Goal: Task Accomplishment & Management: Manage account settings

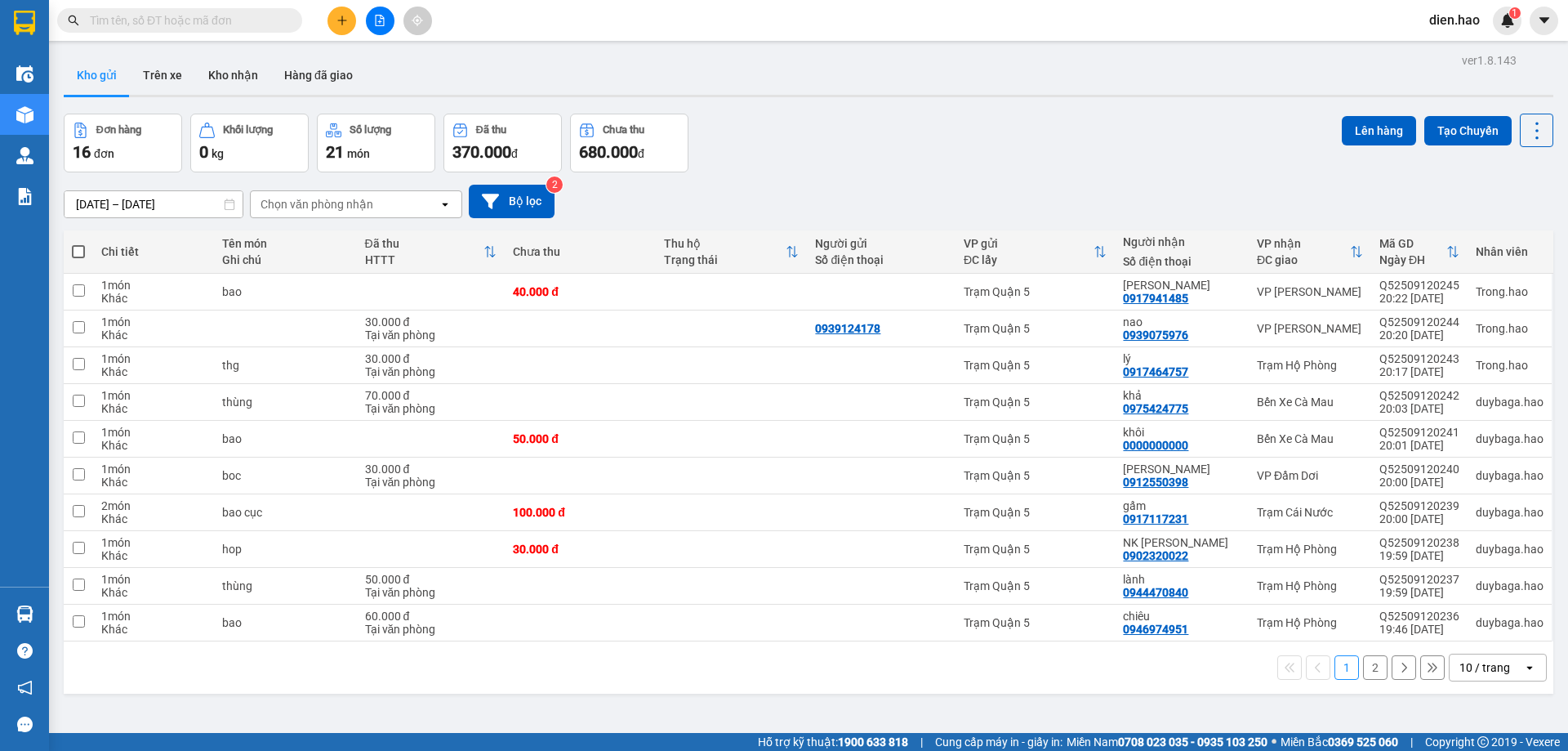
click at [227, 27] on input "text" at bounding box center [186, 20] width 193 height 18
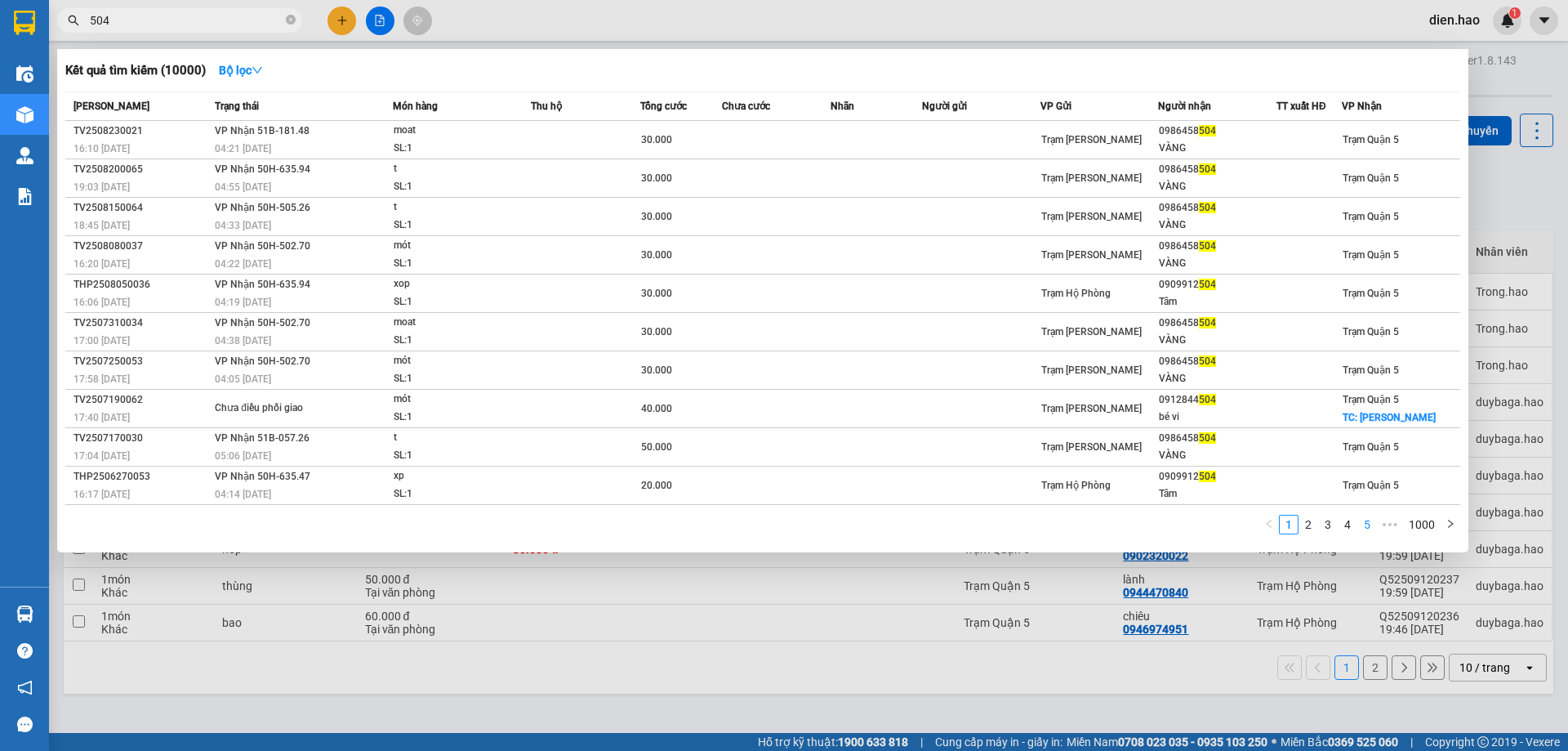
type input "504"
click at [1359, 529] on link "5" at bounding box center [1367, 524] width 18 height 18
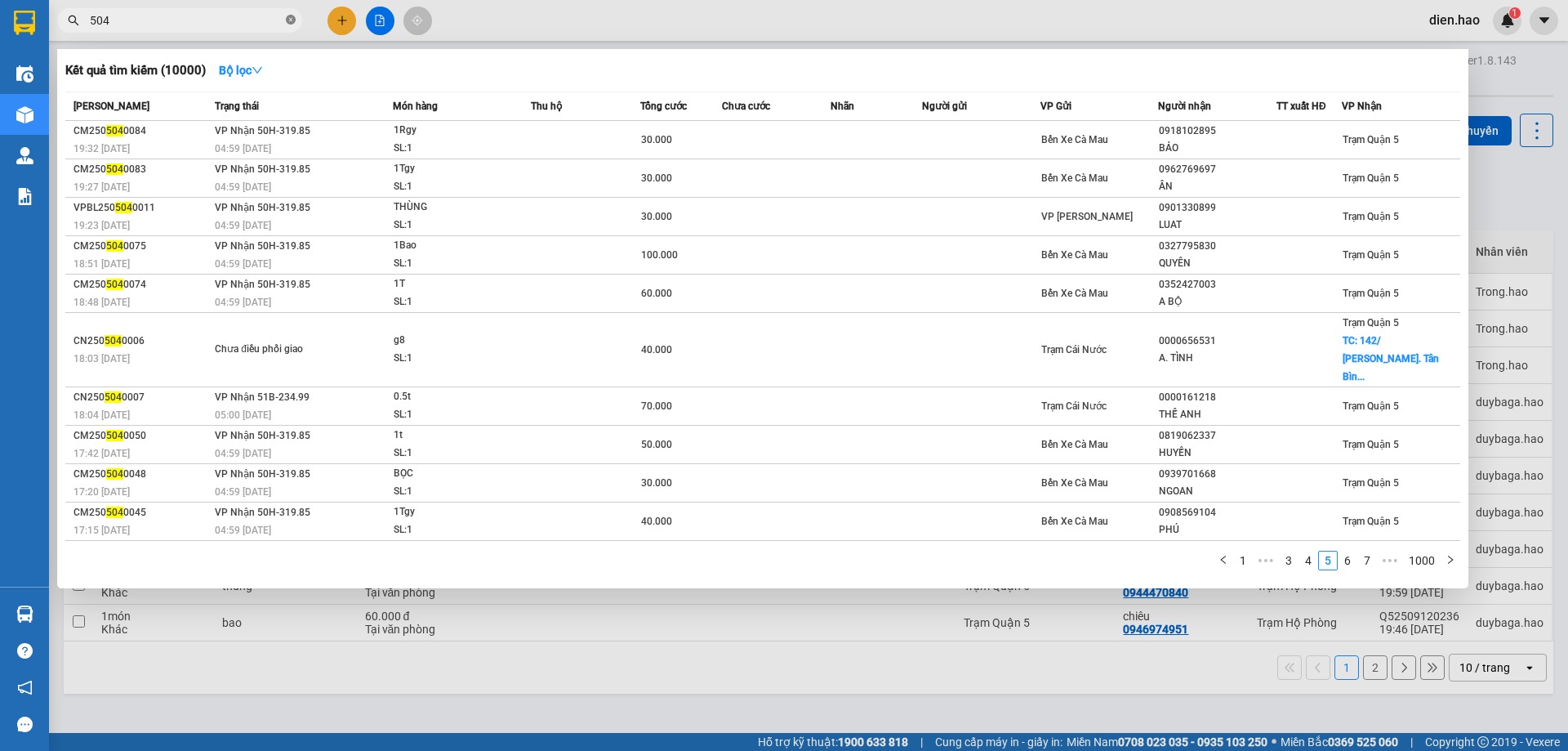
click at [289, 19] on icon "close-circle" at bounding box center [291, 19] width 10 height 10
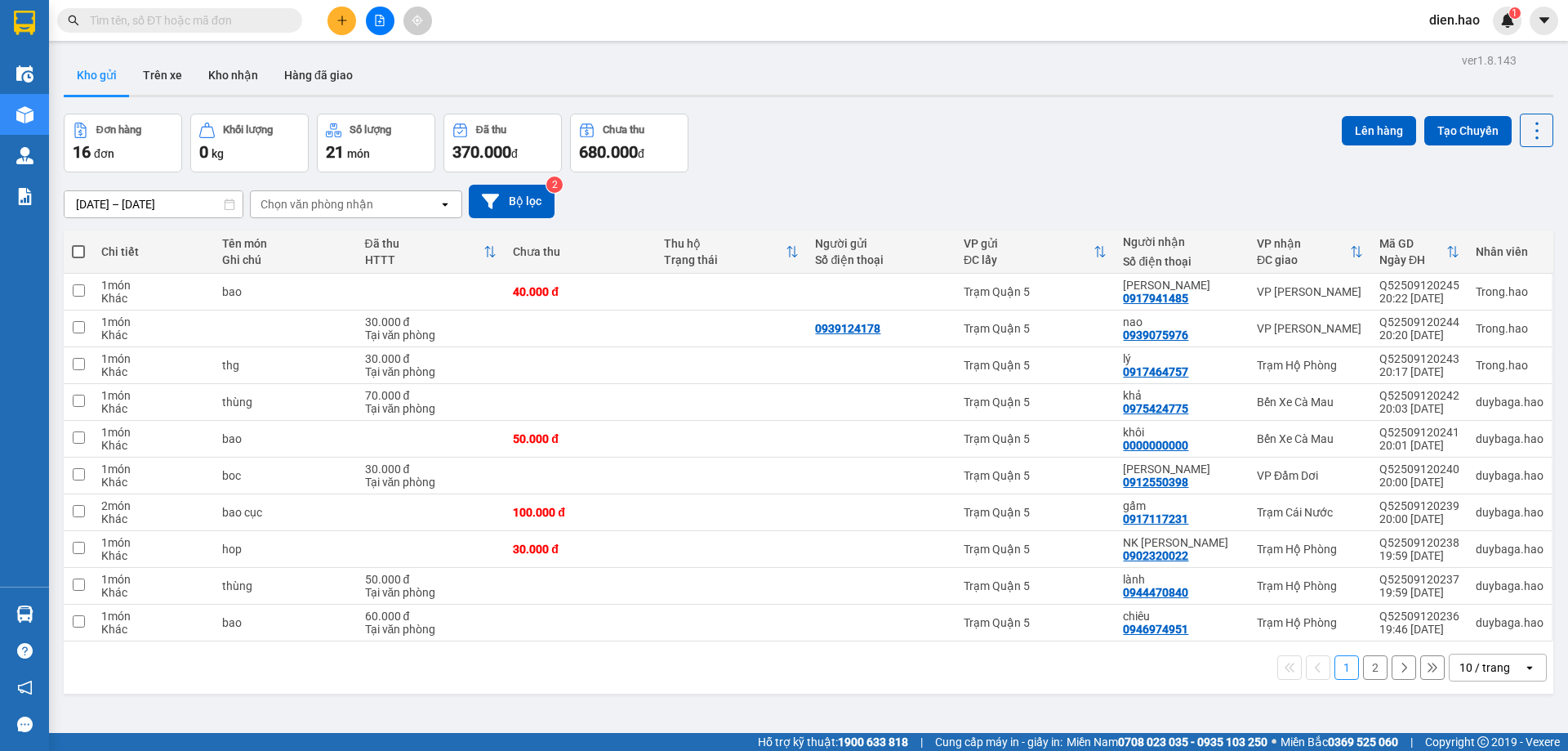
click at [261, 21] on input "text" at bounding box center [186, 20] width 193 height 18
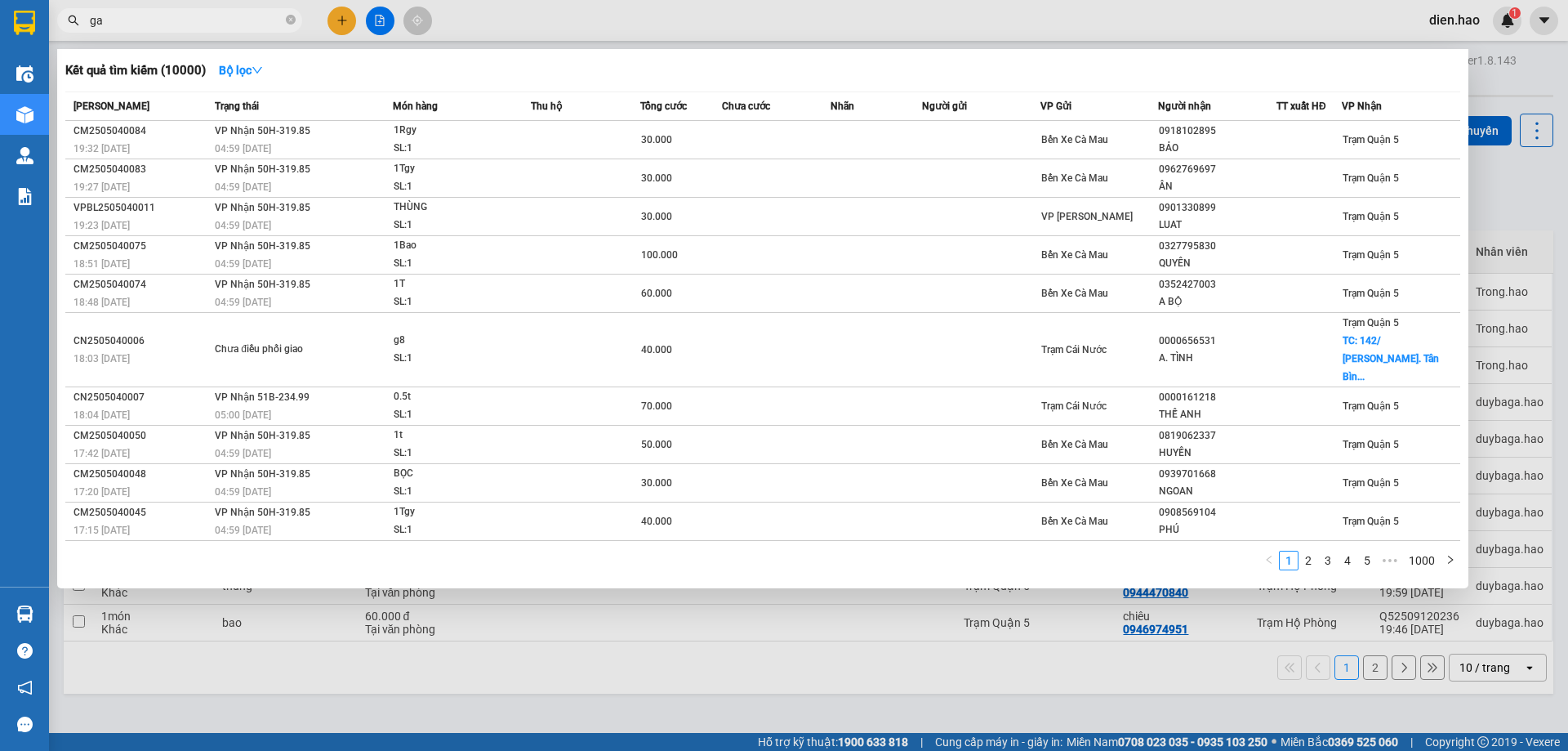
type input "gam"
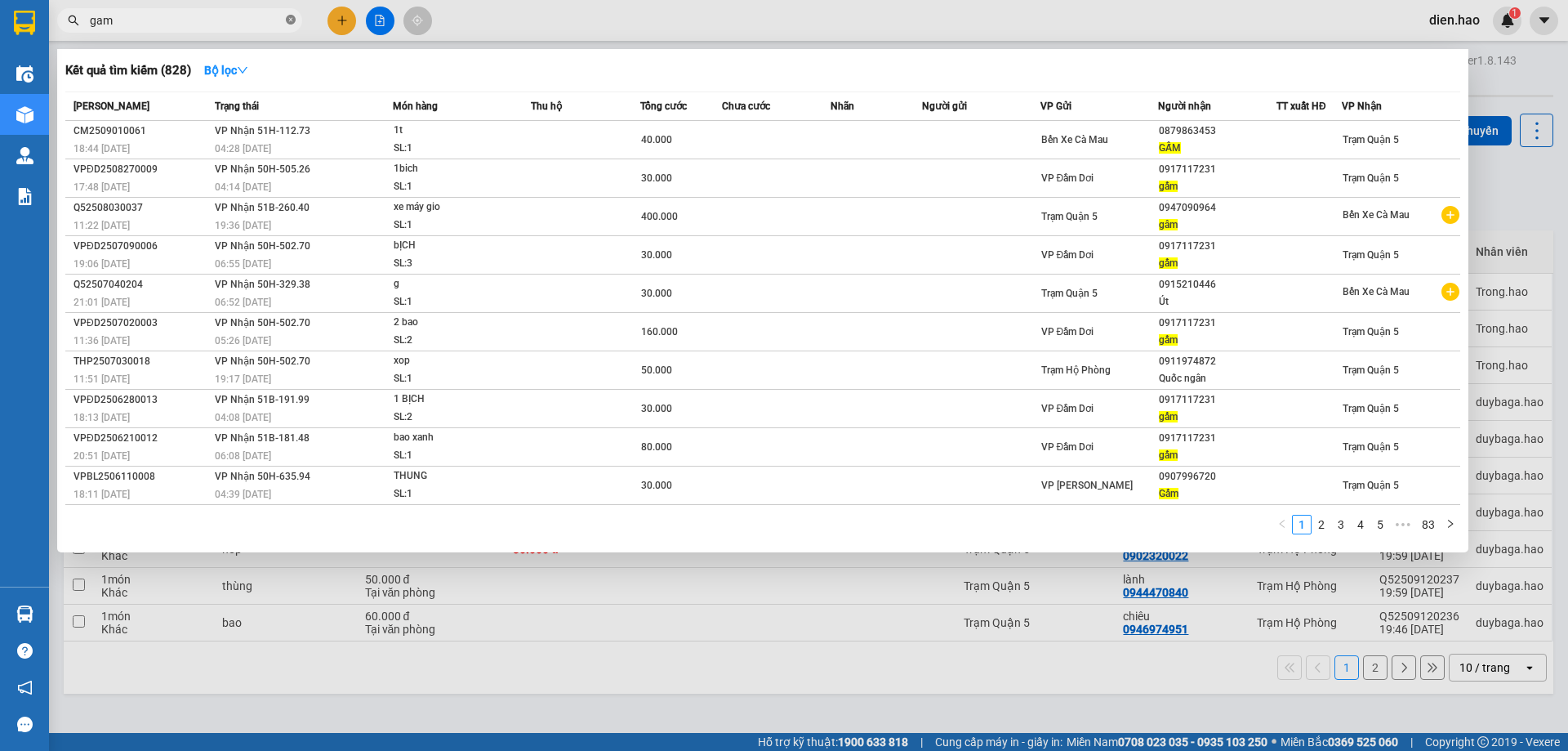
click at [293, 25] on icon "close-circle" at bounding box center [291, 19] width 10 height 10
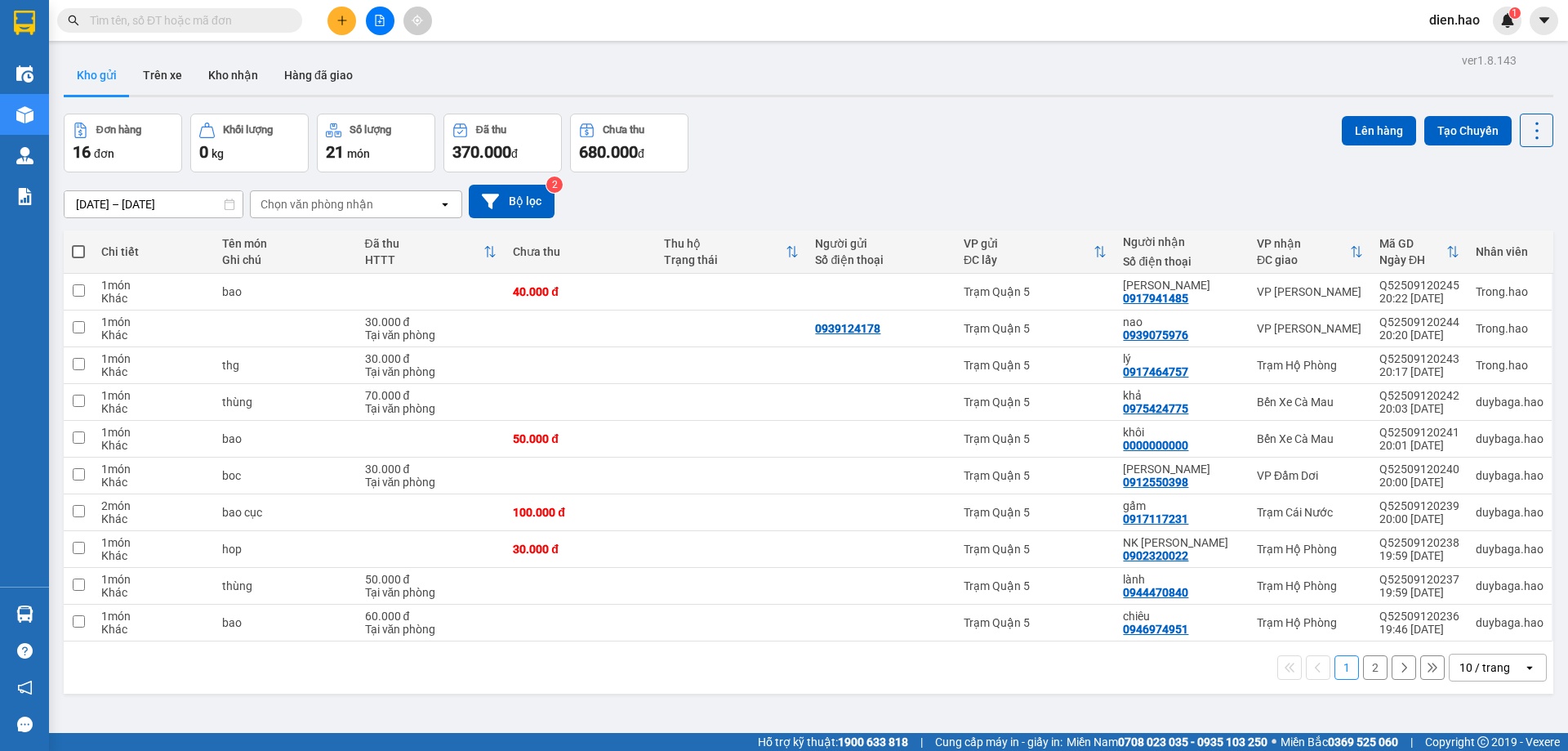
click at [242, 20] on input "text" at bounding box center [186, 20] width 193 height 18
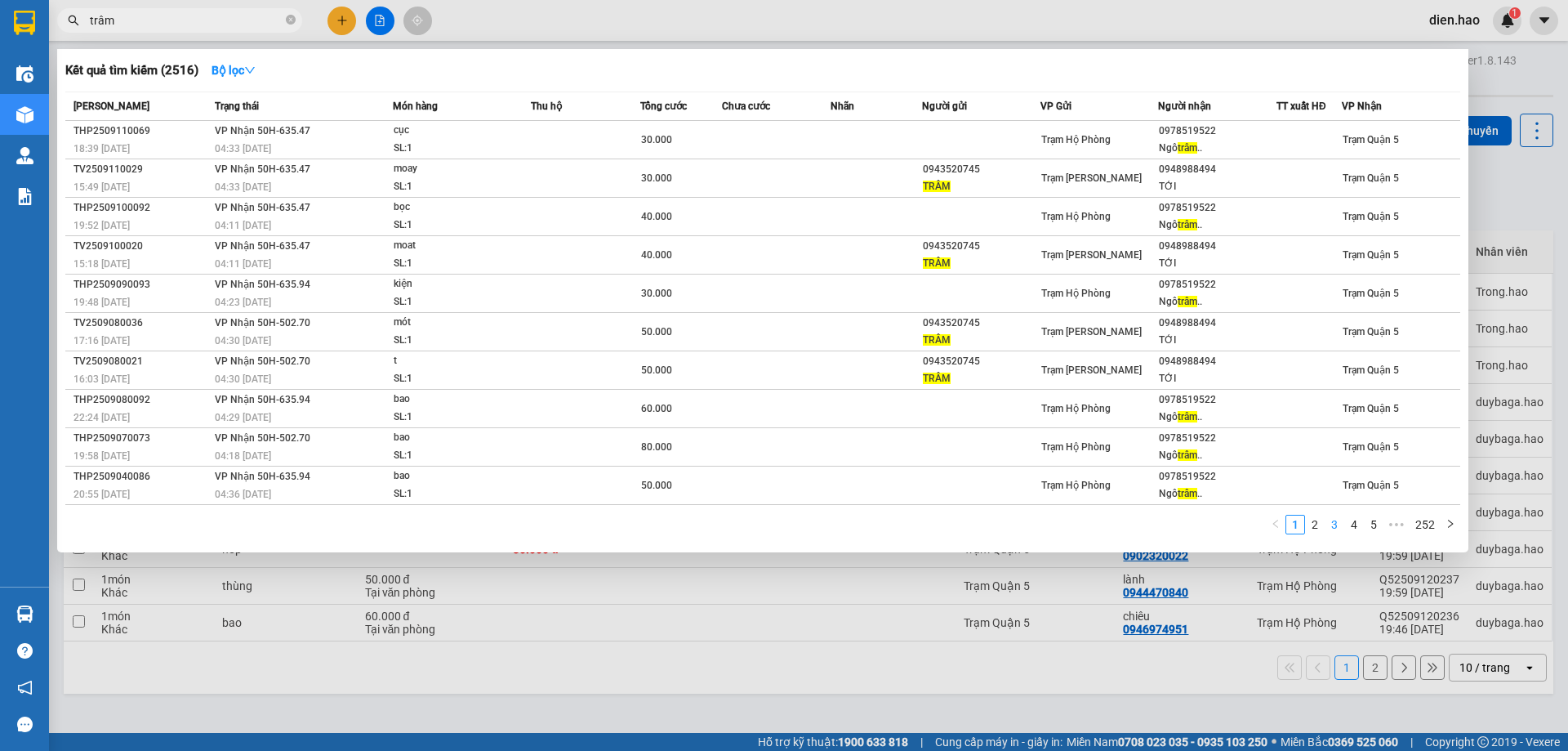
type input "trâm"
click at [1341, 527] on link "3" at bounding box center [1334, 524] width 18 height 18
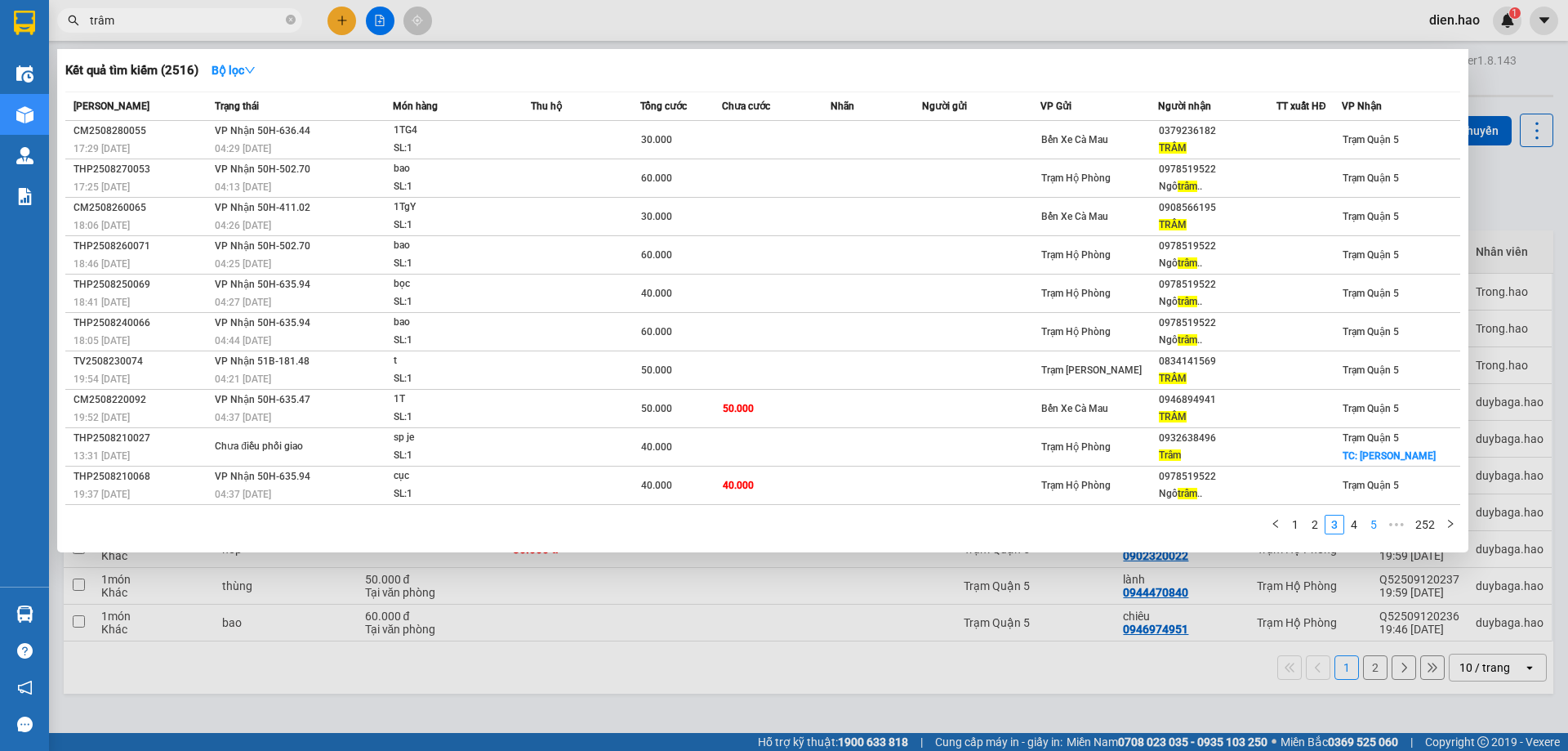
click at [1369, 529] on link "5" at bounding box center [1374, 524] width 18 height 18
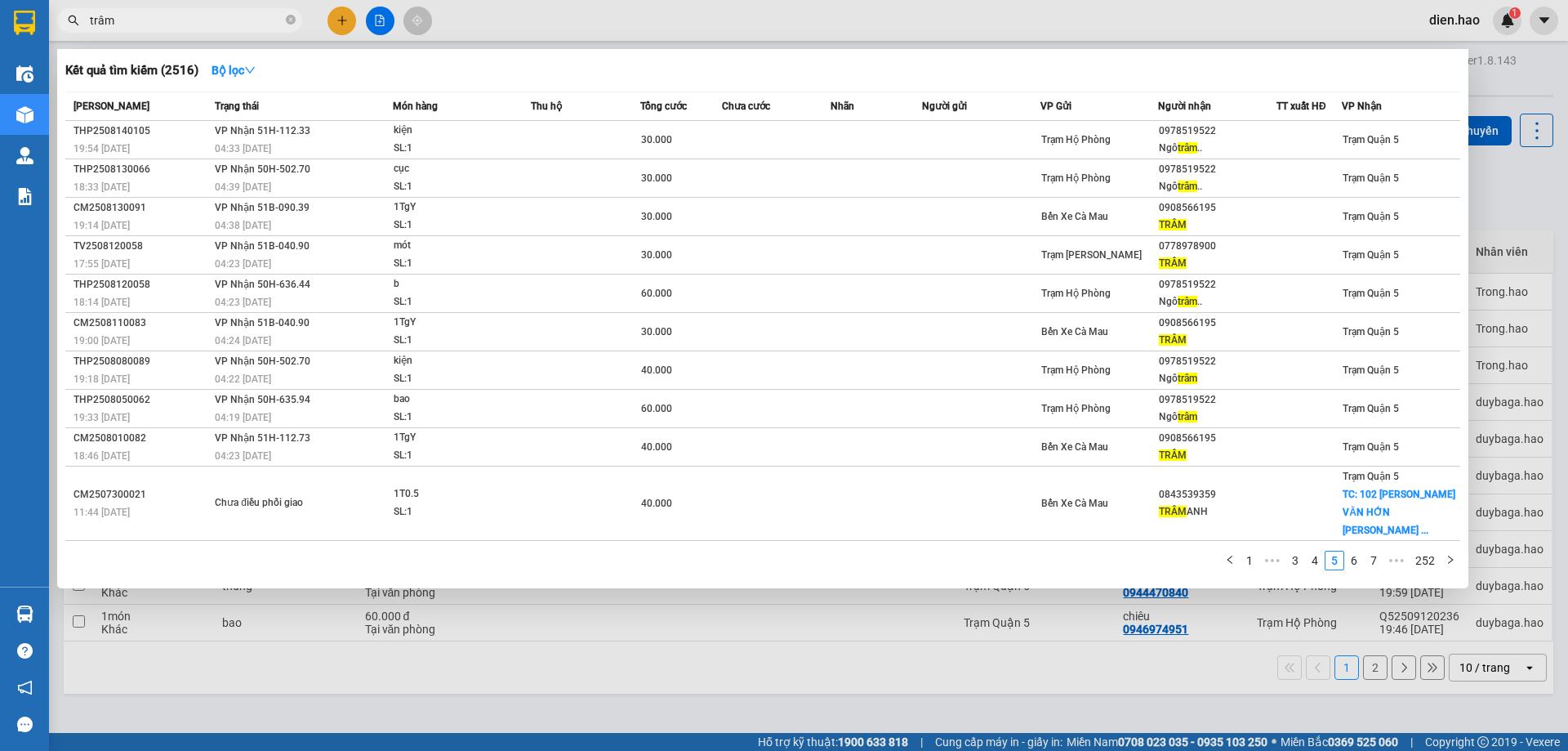
click at [1369, 529] on div "[PERSON_NAME] thái Món hàng Thu hộ Tổng [PERSON_NAME] [PERSON_NAME] Người gửi V…" at bounding box center [762, 336] width 1396 height 489
click at [1357, 551] on link "6" at bounding box center [1354, 560] width 18 height 18
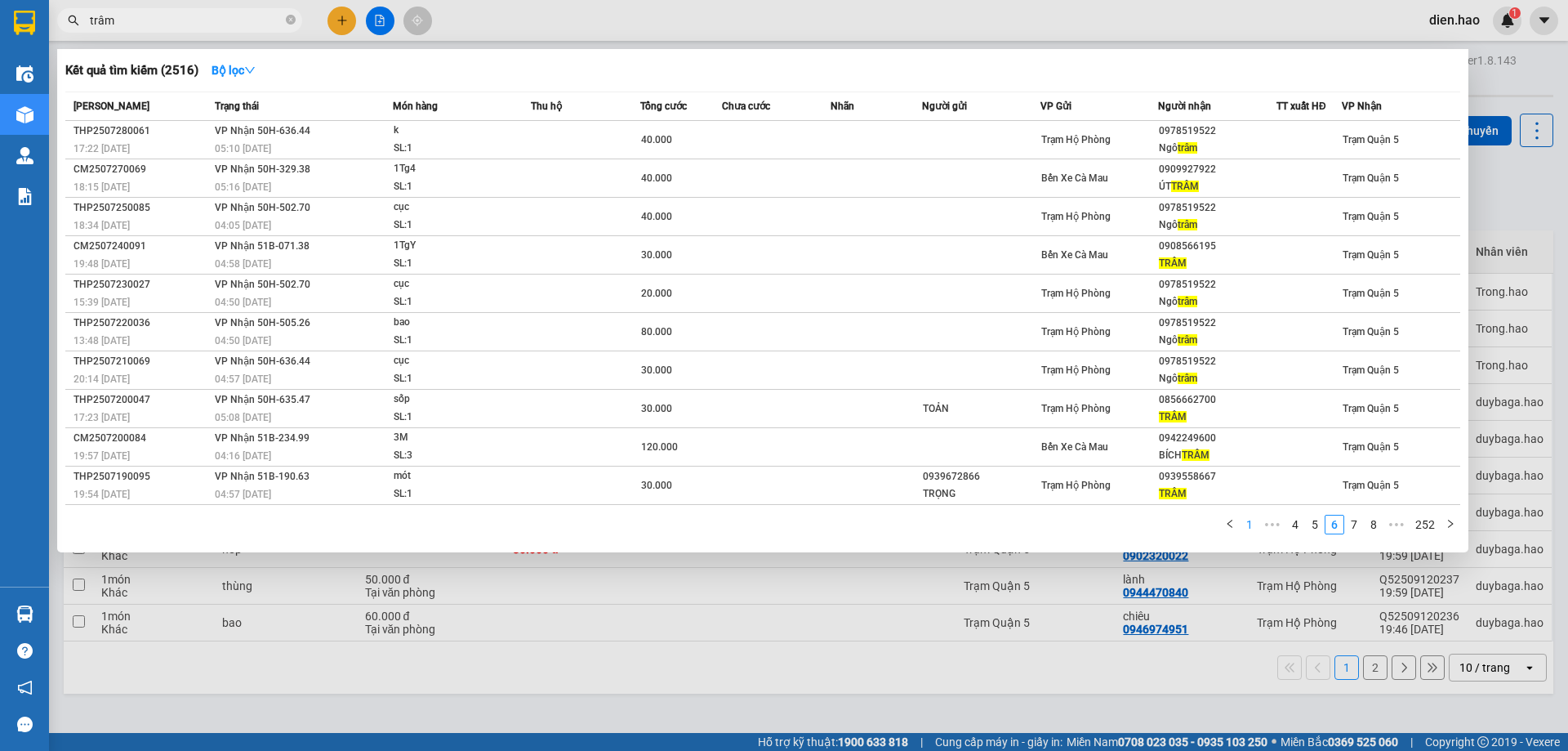
click at [1251, 532] on link "1" at bounding box center [1249, 524] width 18 height 18
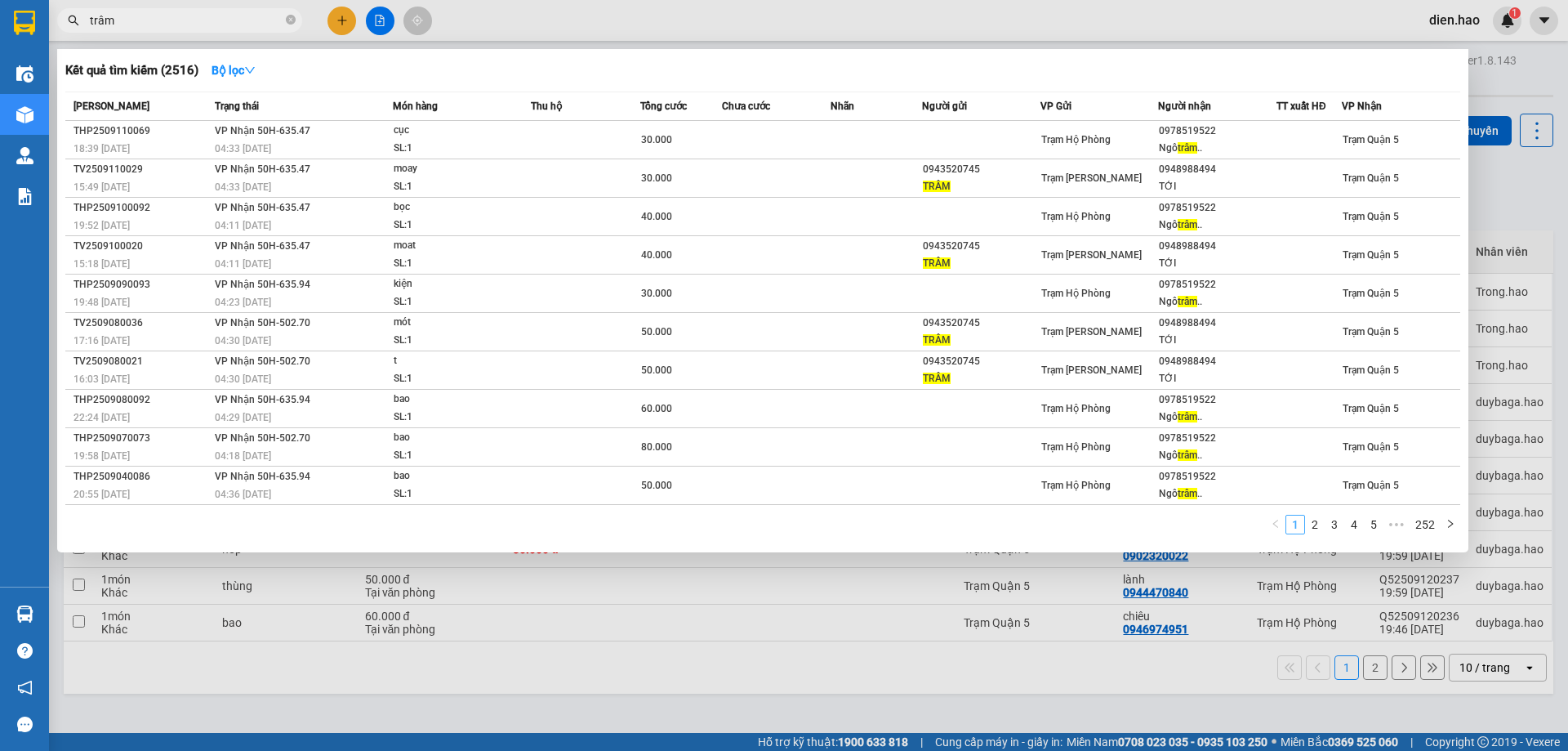
click at [1287, 529] on li "1" at bounding box center [1295, 524] width 19 height 19
click at [1324, 519] on link "2" at bounding box center [1314, 524] width 18 height 18
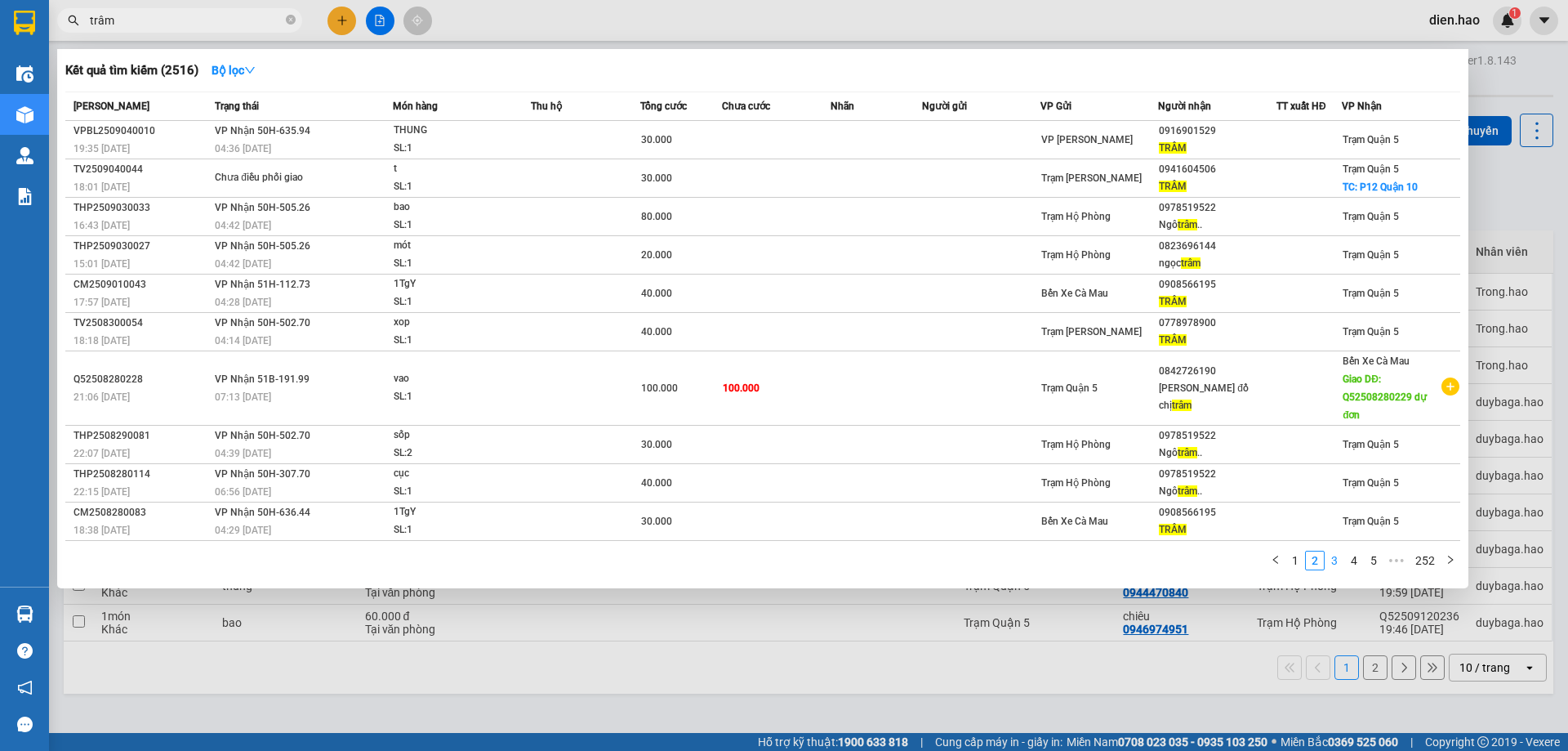
click at [1334, 562] on link "3" at bounding box center [1334, 560] width 18 height 18
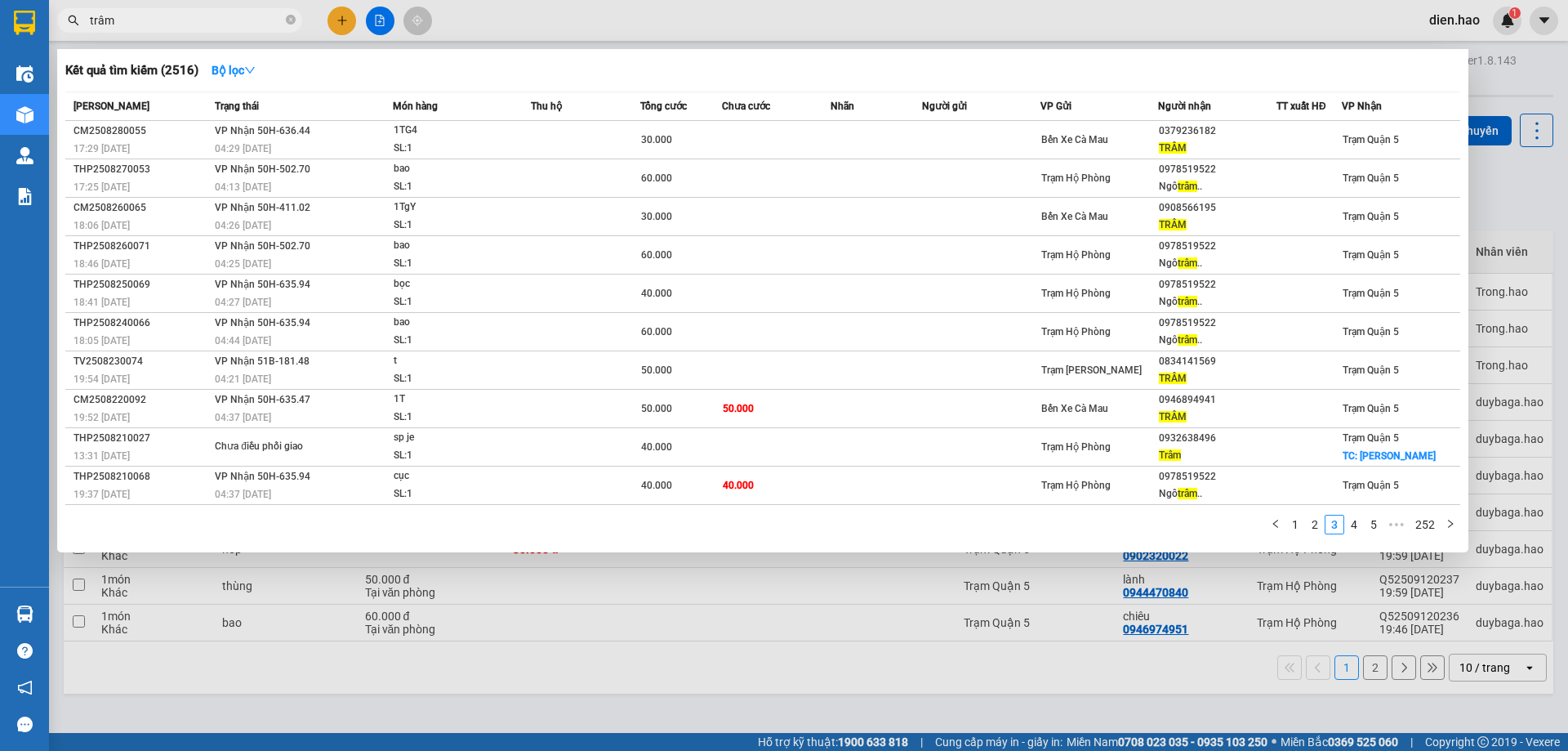
click at [1350, 560] on div at bounding box center [784, 376] width 1568 height 751
click at [232, 29] on input "trâm" at bounding box center [186, 20] width 193 height 18
click at [1360, 531] on link "4" at bounding box center [1354, 524] width 18 height 18
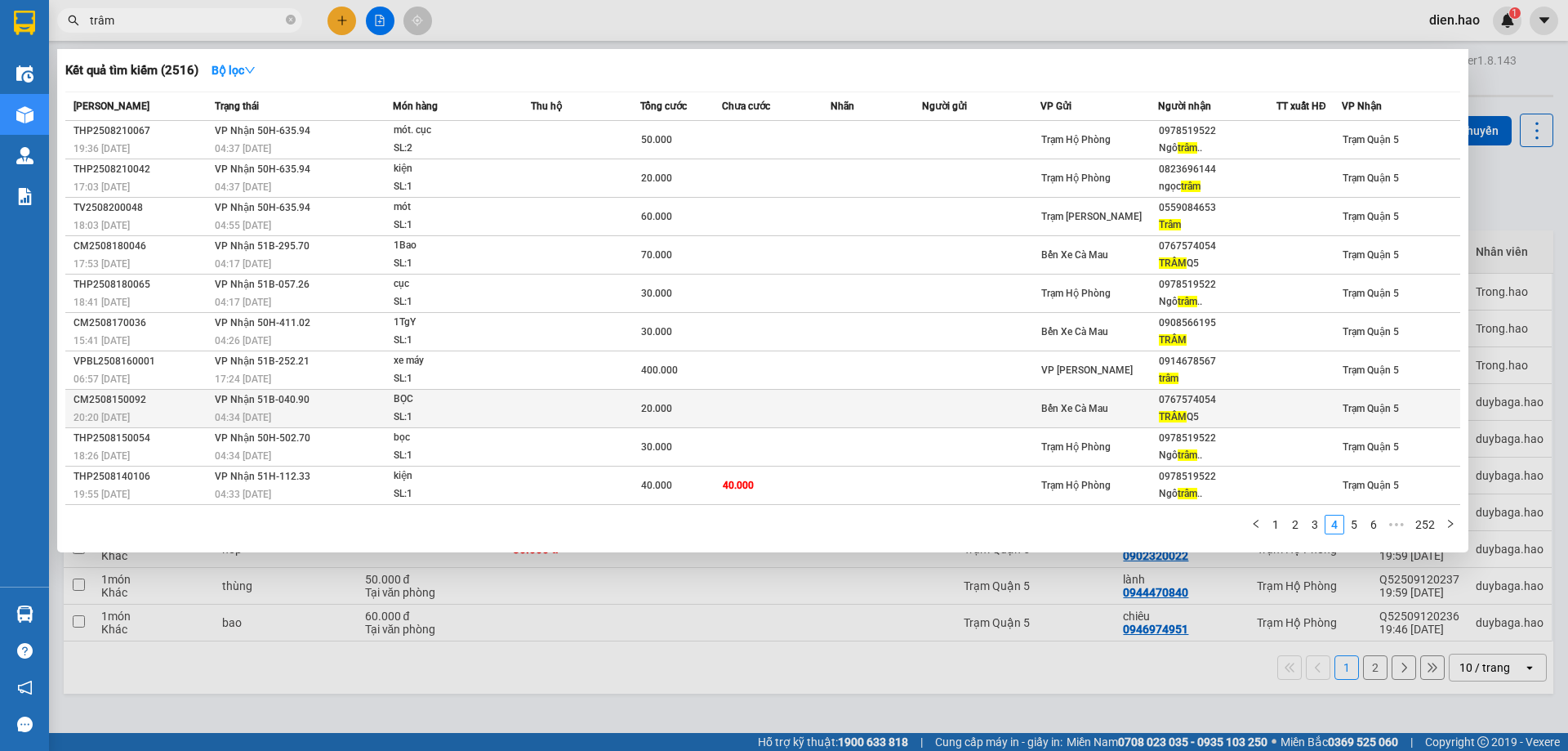
click at [1225, 408] on div "TRÂM Q5" at bounding box center [1217, 417] width 117 height 17
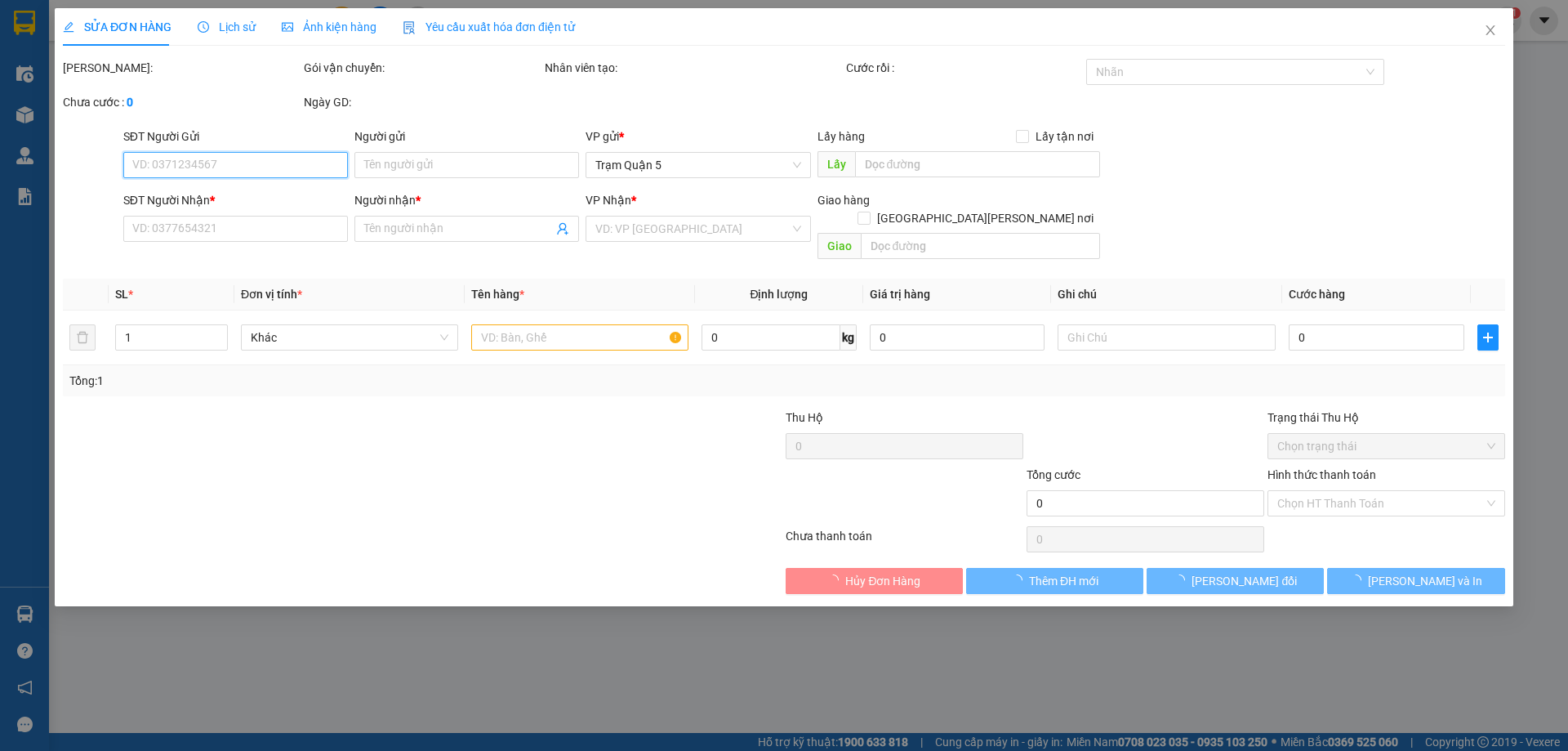
type input "0767574054"
type input "TRÂM Q5"
type input "20.000"
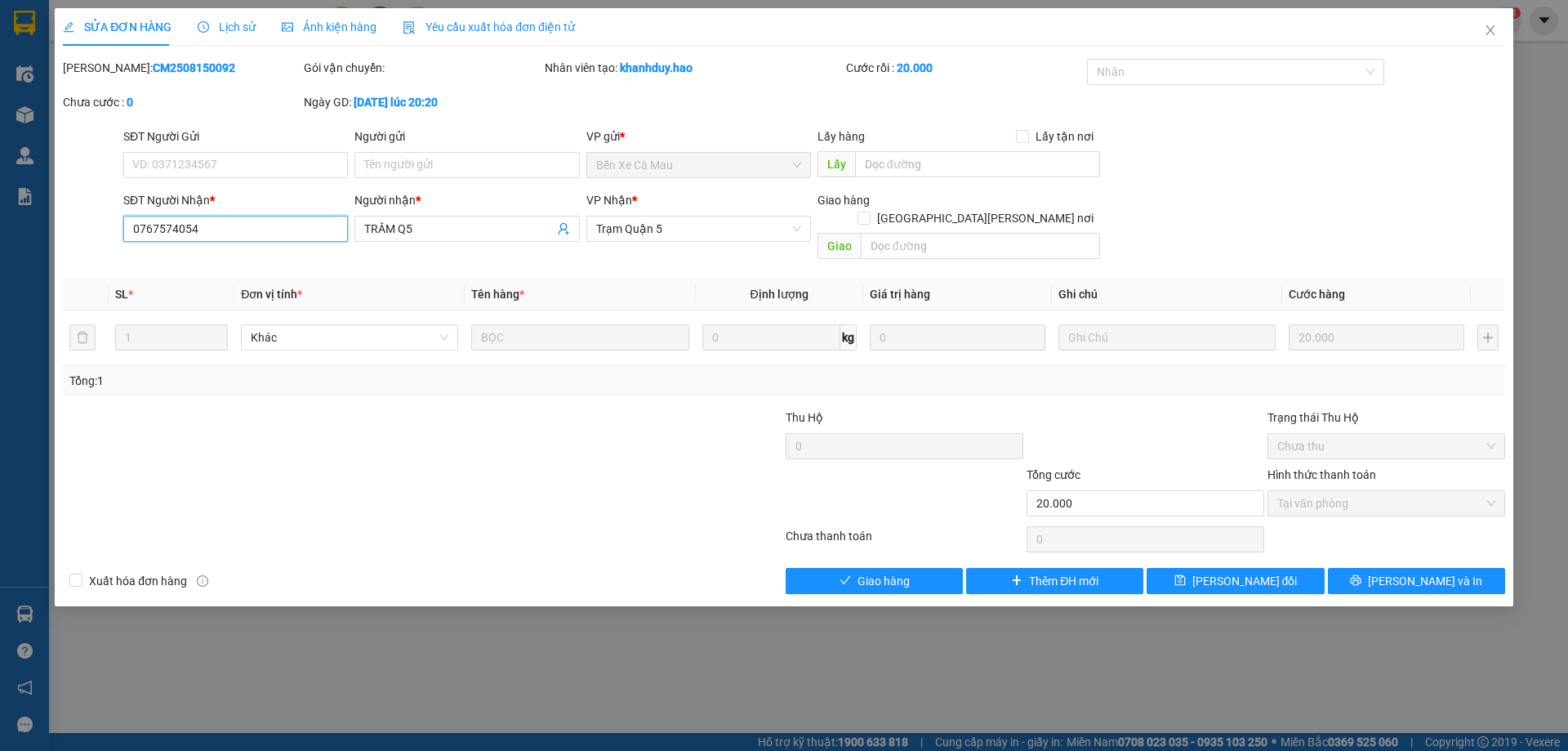
click at [169, 218] on input "0767574054" at bounding box center [236, 228] width 225 height 26
click at [1493, 36] on icon "close" at bounding box center [1490, 30] width 13 height 13
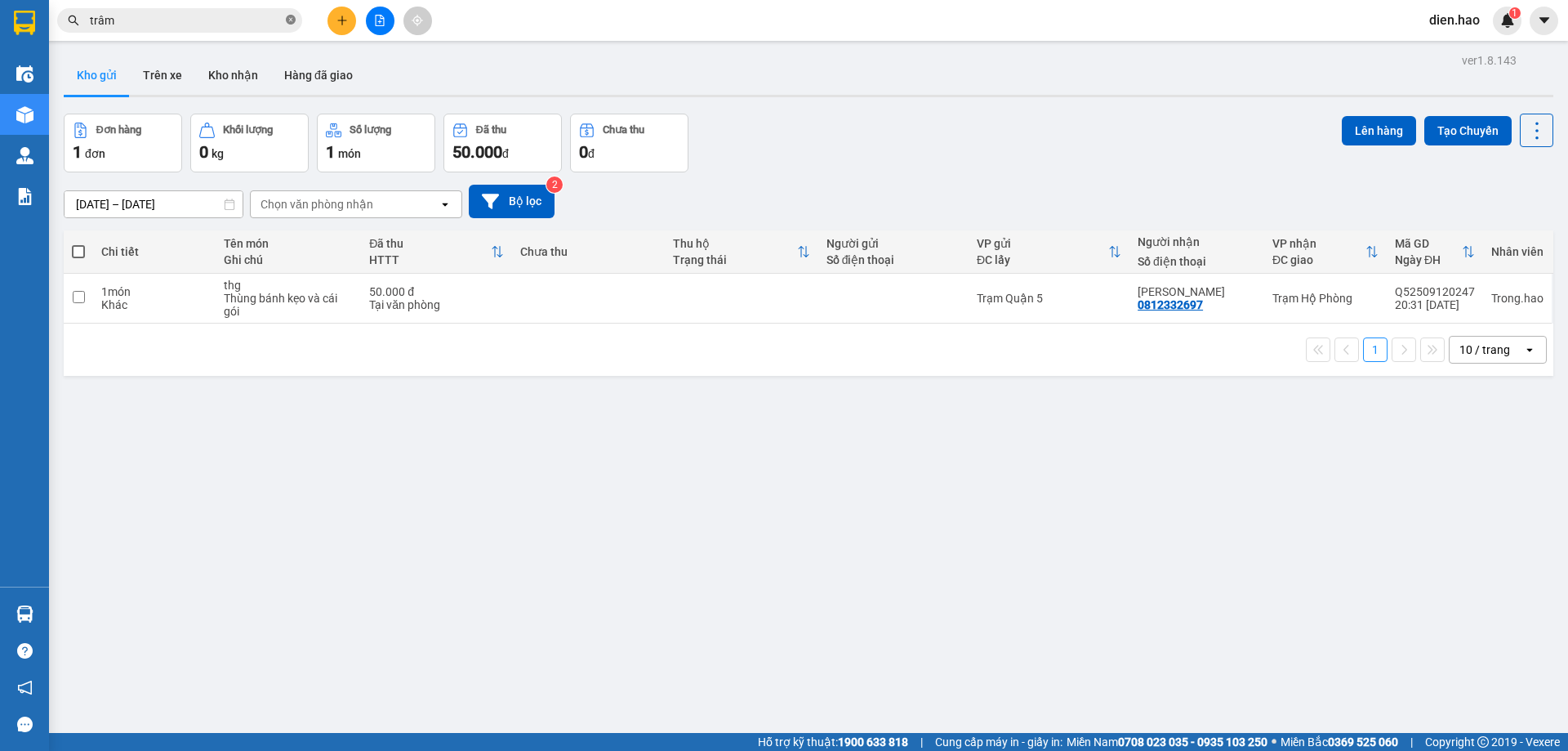
click at [292, 25] on icon "close-circle" at bounding box center [291, 19] width 10 height 10
